Goal: Transaction & Acquisition: Purchase product/service

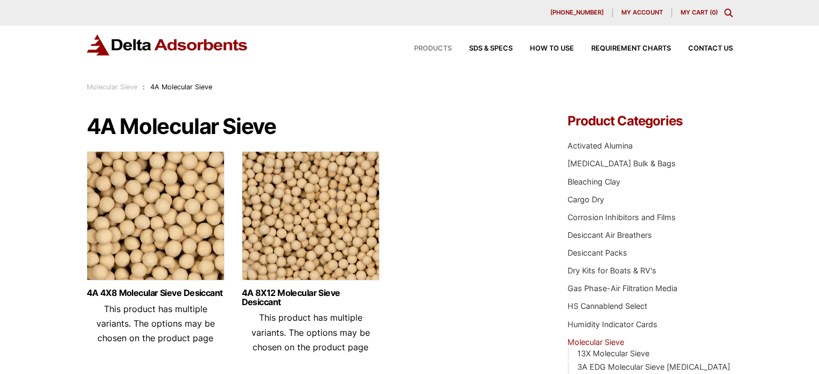
click at [422, 46] on span "Products" at bounding box center [433, 48] width 38 height 7
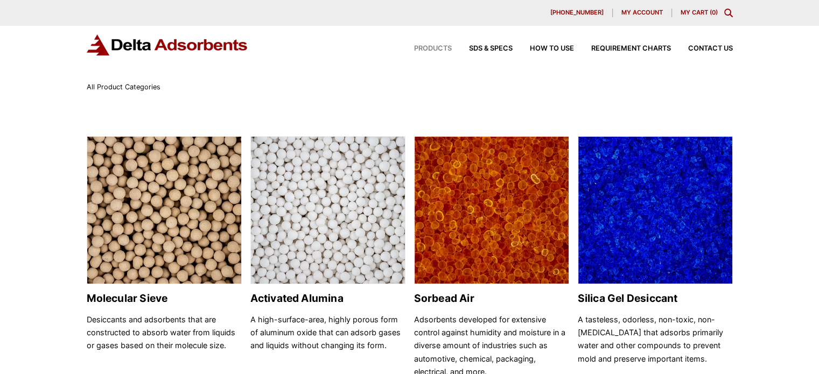
click at [728, 12] on icon "Toggle Modal Content" at bounding box center [728, 13] width 9 height 9
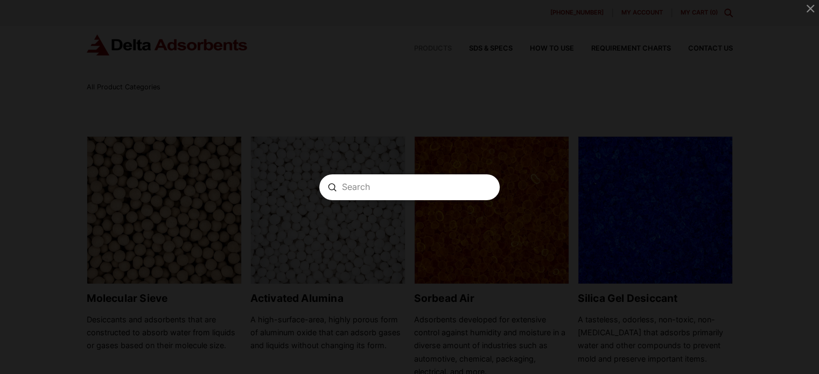
paste input "MOLECULAR SIEVE 4A"
type input "MOLECULAR SIEVE 4A"
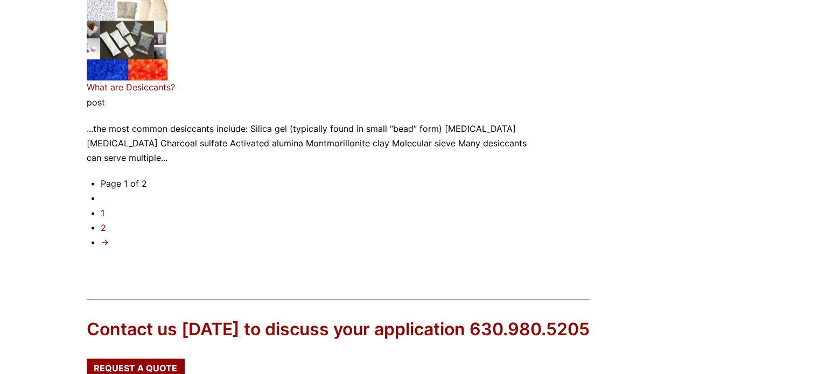
scroll to position [2084, 0]
